Goal: Complete application form

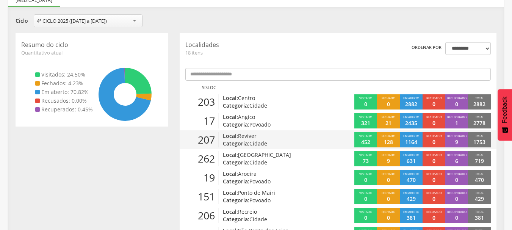
click at [245, 144] on p "Categoria: Cidade" at bounding box center [273, 144] width 100 height 8
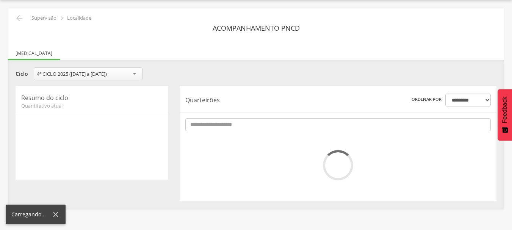
scroll to position [76, 0]
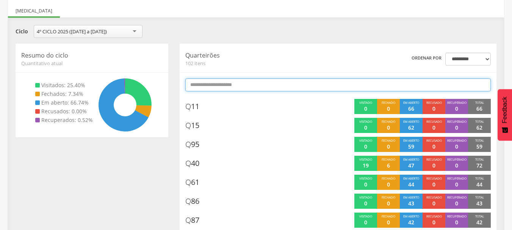
click at [231, 84] on input "text" at bounding box center [337, 84] width 305 height 13
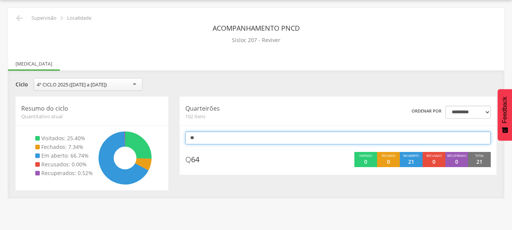
scroll to position [23, 0]
type input "*"
click at [214, 136] on input "**" at bounding box center [337, 137] width 305 height 13
type input "*"
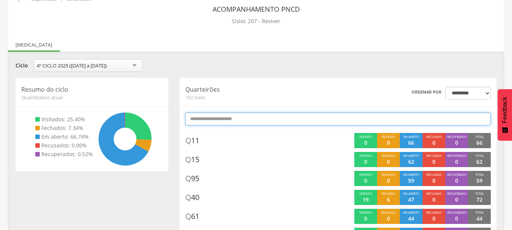
scroll to position [0, 0]
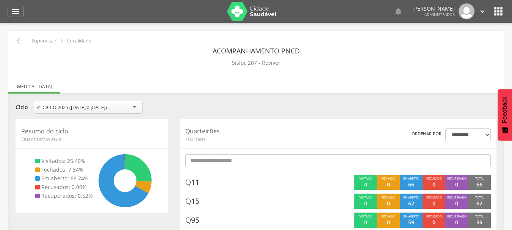
click at [497, 9] on icon "" at bounding box center [498, 11] width 12 height 12
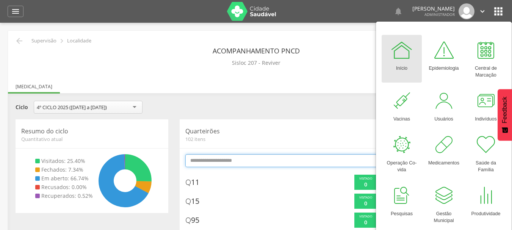
click at [239, 164] on input "text" at bounding box center [337, 160] width 305 height 13
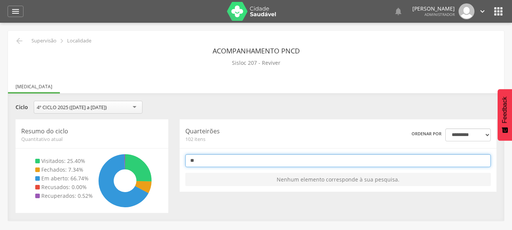
type input "*"
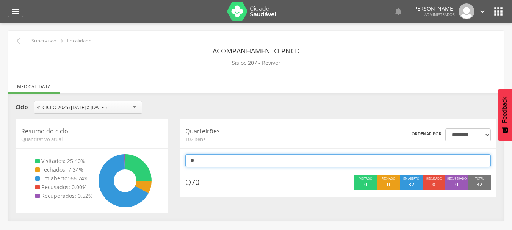
type input "*"
